Goal: Find specific page/section: Find specific page/section

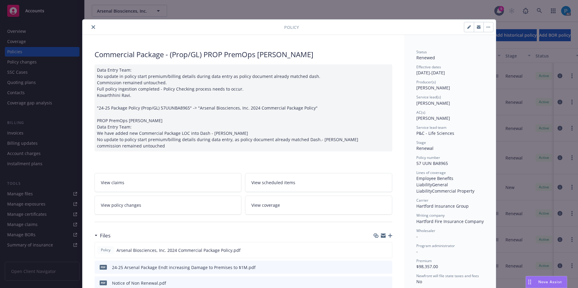
scroll to position [18, 0]
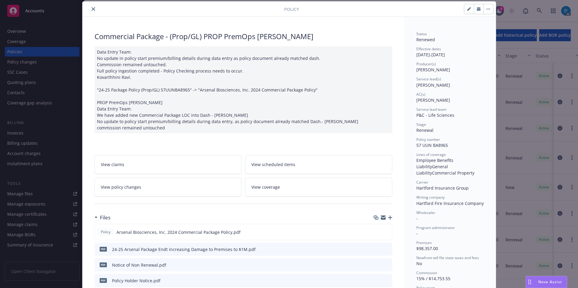
click at [92, 8] on icon "close" at bounding box center [94, 9] width 4 height 4
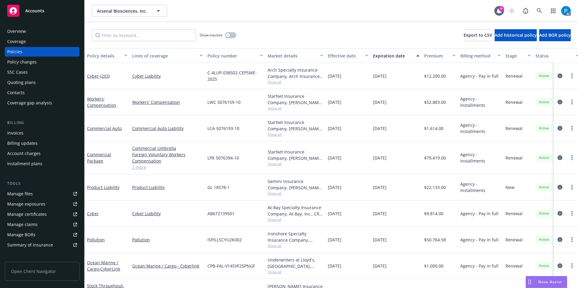
click at [23, 133] on div "Invoices" at bounding box center [15, 133] width 16 height 10
